Goal: Transaction & Acquisition: Purchase product/service

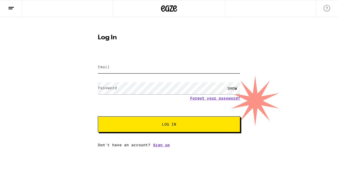
click at [116, 70] on input "Email" at bounding box center [169, 67] width 143 height 12
type input "1niagina@gmail.com"
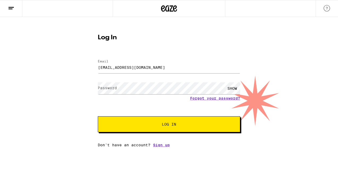
click at [102, 89] on label "Password" at bounding box center [107, 88] width 19 height 4
click at [143, 122] on button "Log In" at bounding box center [169, 124] width 143 height 16
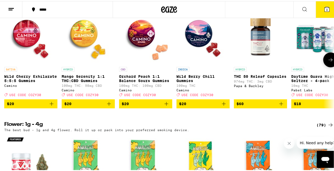
scroll to position [447, 0]
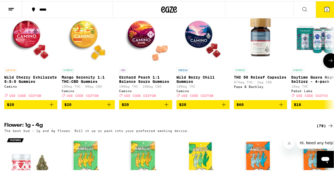
click at [109, 107] on icon "Add to bag" at bounding box center [109, 103] width 6 height 6
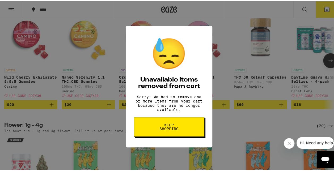
click at [166, 130] on span "Keep Shopping" at bounding box center [169, 125] width 27 height 7
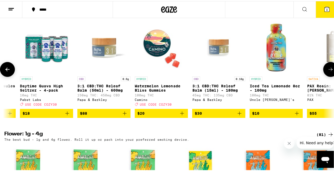
scroll to position [0, 328]
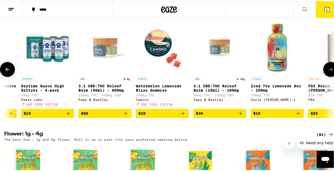
click at [183, 116] on icon "Add to bag" at bounding box center [183, 112] width 6 height 6
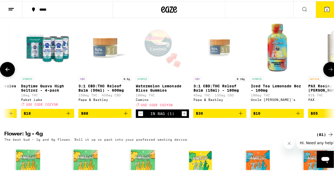
click at [183, 116] on icon "Increment" at bounding box center [184, 113] width 5 height 6
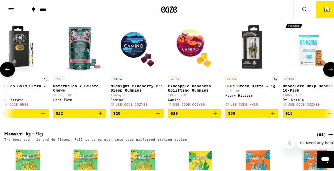
scroll to position [0, 1100]
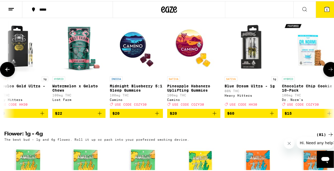
click at [213, 116] on icon "Add to bag" at bounding box center [214, 112] width 6 height 6
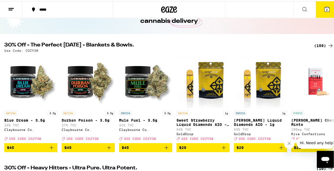
scroll to position [0, 0]
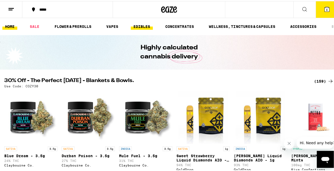
click at [145, 25] on link "EDIBLES" at bounding box center [142, 25] width 22 height 6
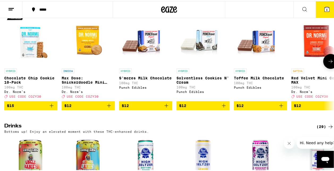
scroll to position [196, 0]
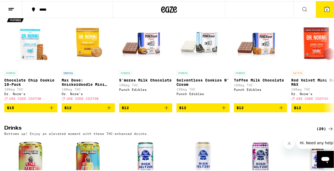
click at [38, 10] on div "*****" at bounding box center [70, 9] width 67 height 4
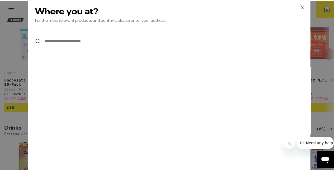
click at [40, 43] on input "**********" at bounding box center [169, 40] width 283 height 20
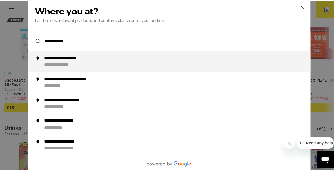
click at [70, 65] on div "**********" at bounding box center [64, 64] width 41 height 6
type input "**********"
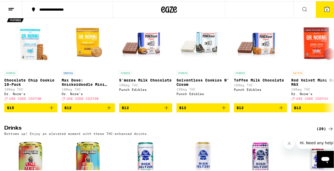
click at [326, 9] on span "6" at bounding box center [327, 8] width 2 height 3
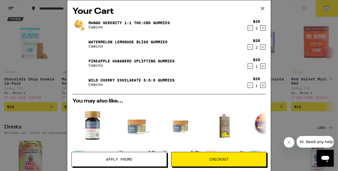
click at [139, 160] on span "Apply Promo" at bounding box center [119, 160] width 95 height 4
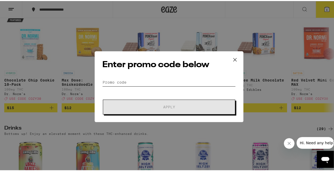
click at [122, 82] on input "Promo Code" at bounding box center [168, 81] width 133 height 8
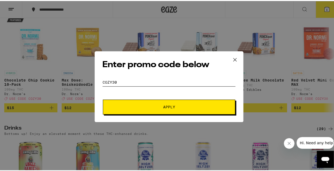
type input "cozy30"
click at [129, 107] on span "Apply" at bounding box center [169, 106] width 96 height 4
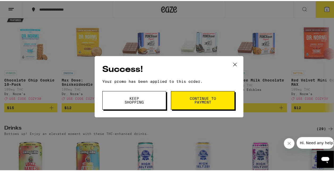
click at [204, 102] on span "Continue to payment" at bounding box center [202, 99] width 27 height 7
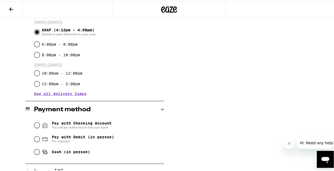
scroll to position [149, 0]
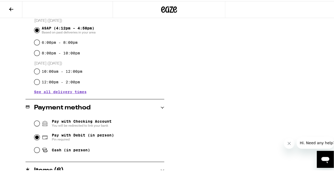
click at [34, 138] on input "Pay with Debit (in person) Pin required" at bounding box center [36, 136] width 5 height 5
radio input "true"
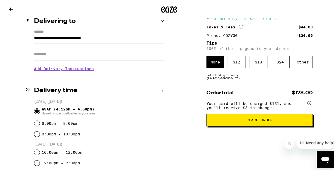
scroll to position [67, 0]
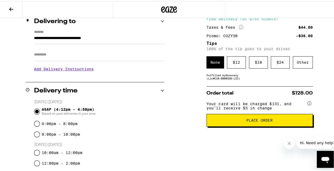
click at [224, 121] on span "Place Order" at bounding box center [259, 120] width 97 height 4
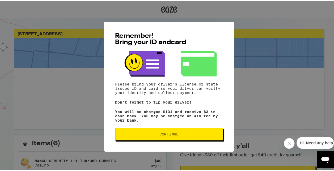
click at [144, 135] on span "Continue" at bounding box center [169, 133] width 99 height 4
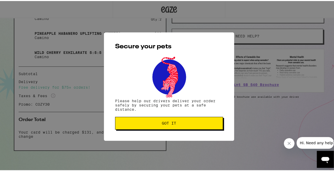
scroll to position [167, 0]
